Goal: Check status: Check status

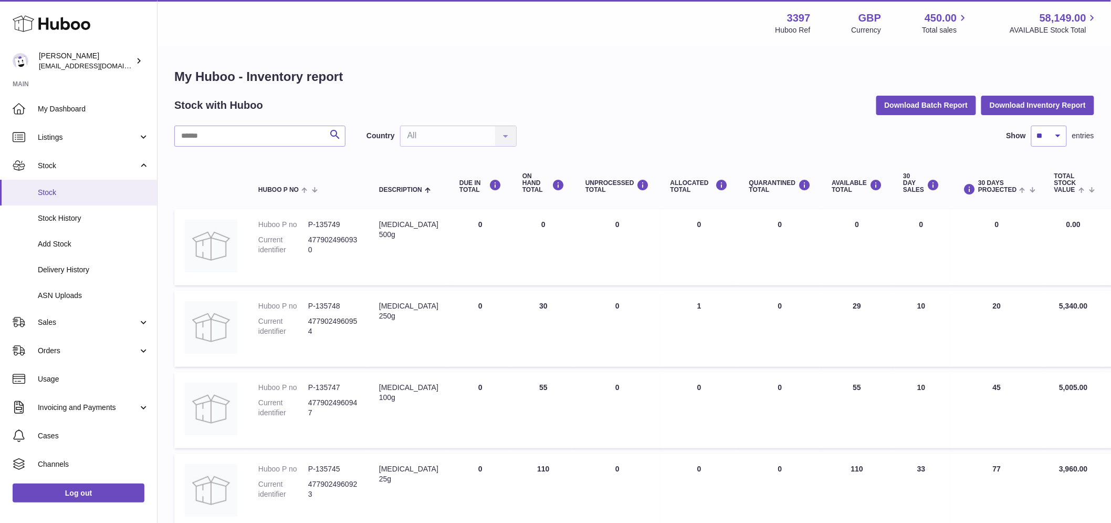
click at [53, 195] on span "Stock" at bounding box center [93, 193] width 111 height 10
click at [53, 196] on span "Stock" at bounding box center [93, 193] width 111 height 10
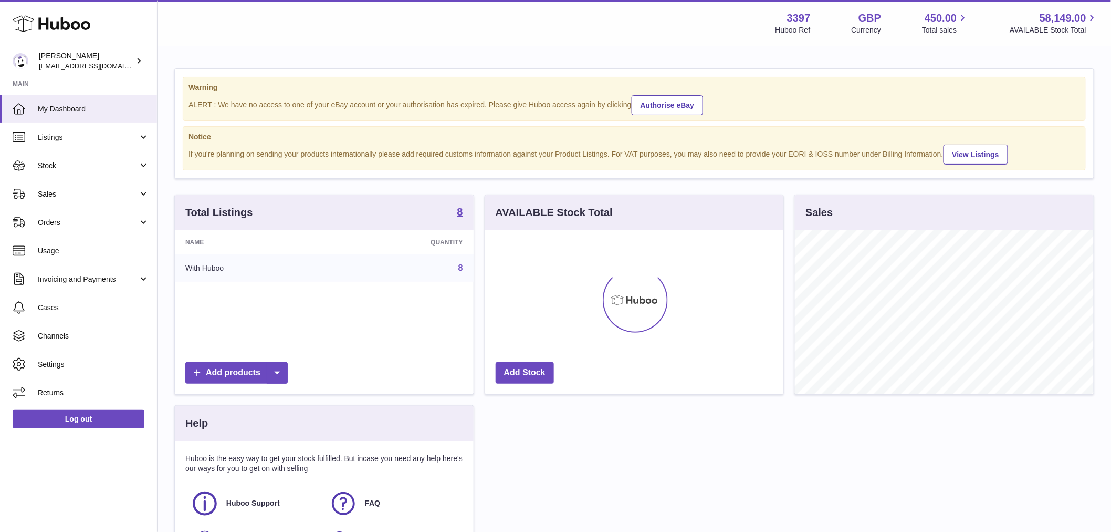
scroll to position [164, 298]
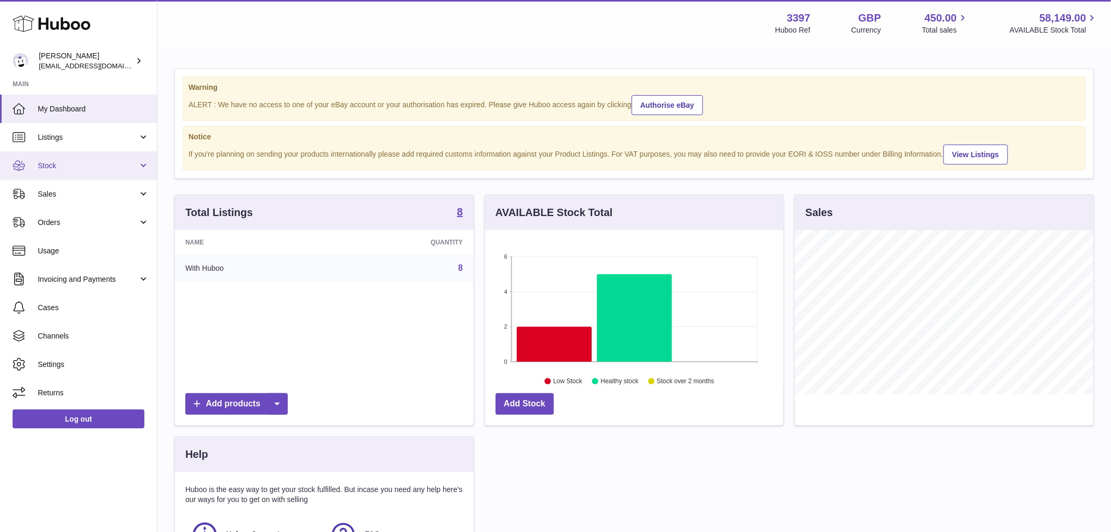
click at [75, 164] on span "Stock" at bounding box center [88, 166] width 100 height 10
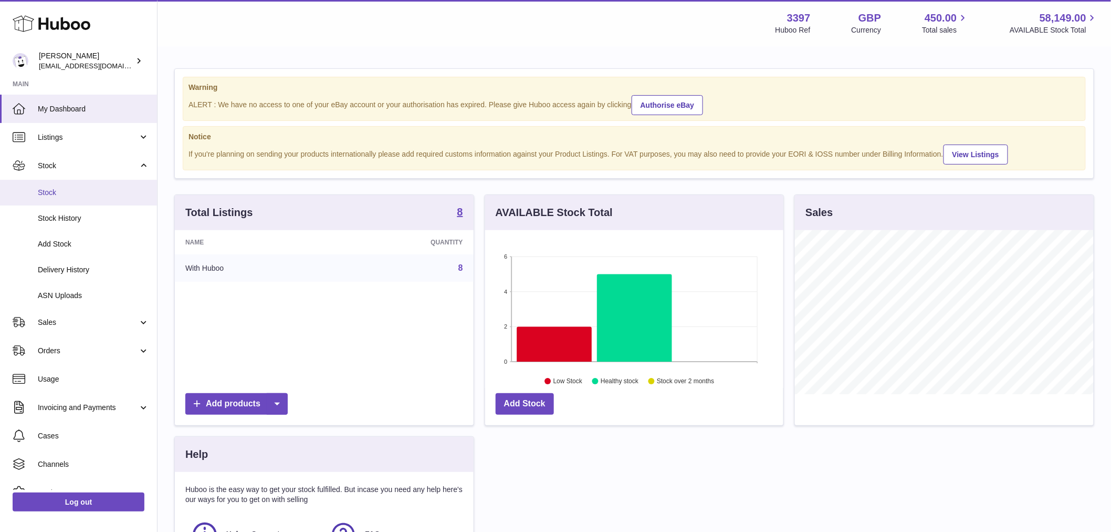
click at [69, 190] on span "Stock" at bounding box center [93, 193] width 111 height 10
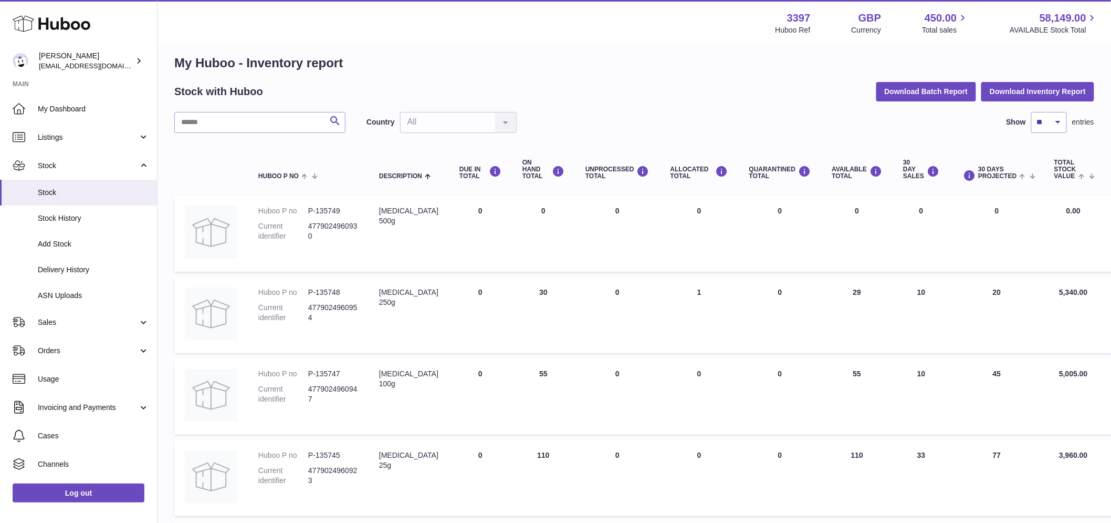
scroll to position [364, 0]
